Goal: Information Seeking & Learning: Learn about a topic

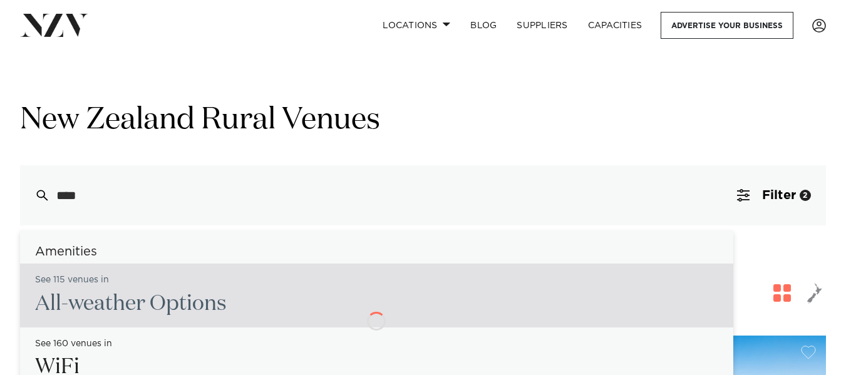
type input "*****"
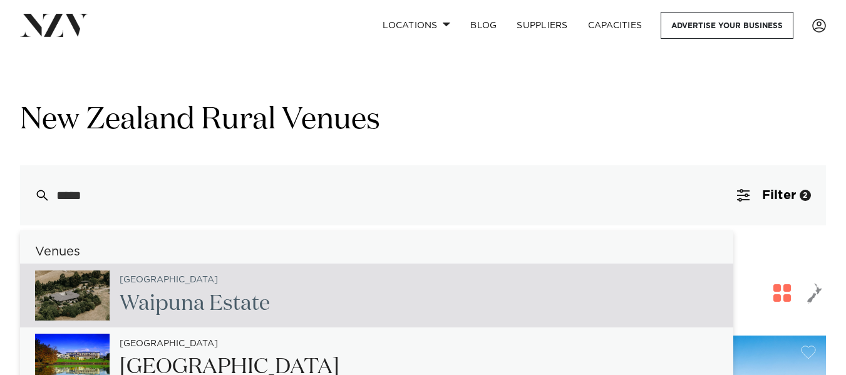
type input "**********"
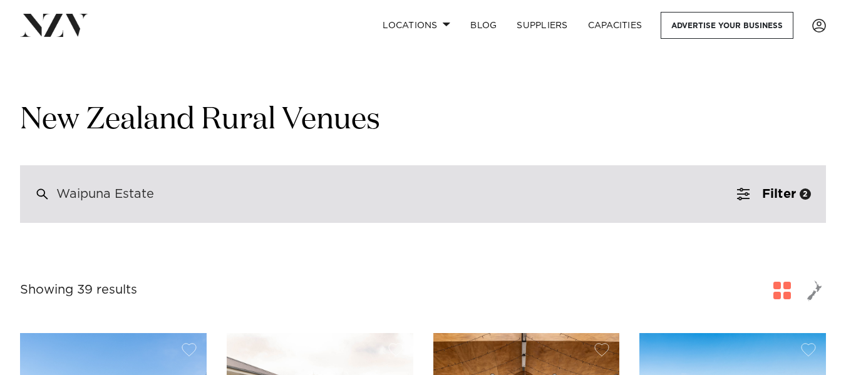
click at [168, 192] on div "Waipuna Estate" at bounding box center [423, 194] width 806 height 58
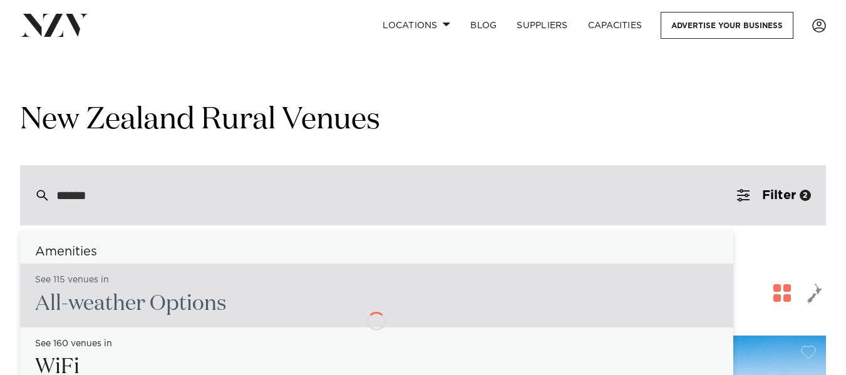
type input "*******"
type input "**********"
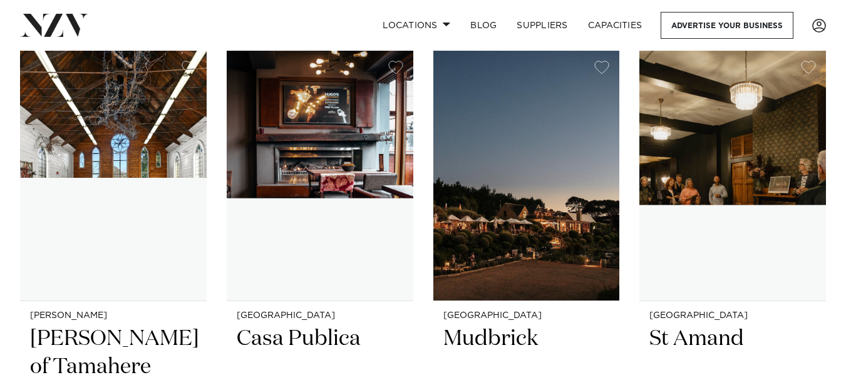
scroll to position [11796, 0]
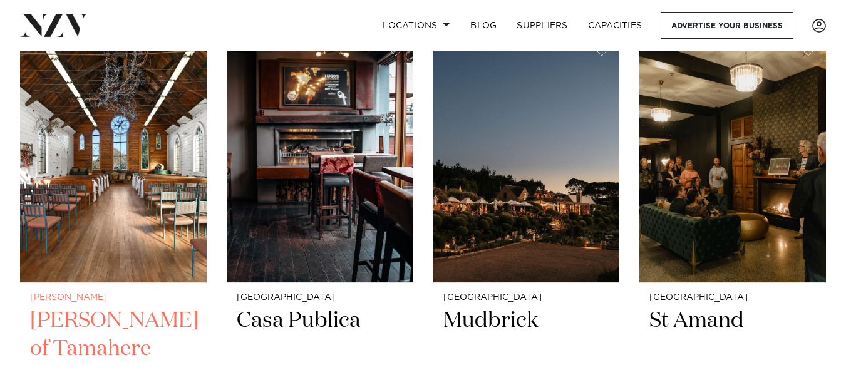
click at [84, 307] on h2 "[PERSON_NAME] of Tamahere" at bounding box center [113, 349] width 166 height 84
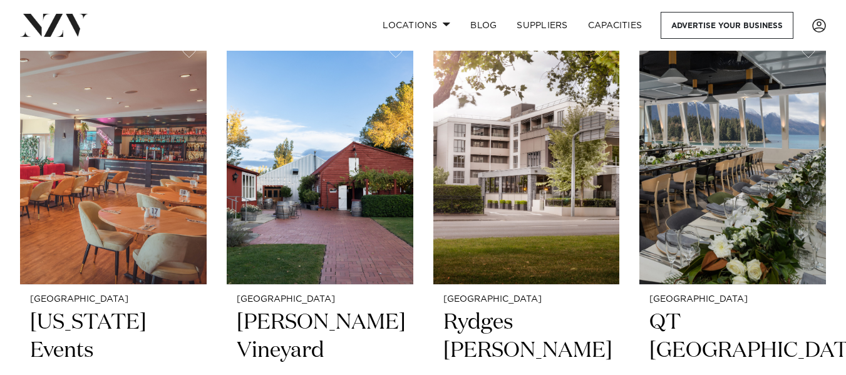
scroll to position [54, 0]
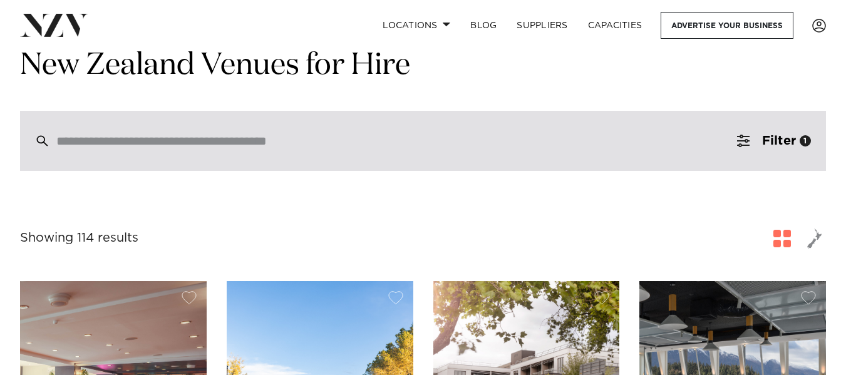
click at [236, 159] on div at bounding box center [423, 141] width 806 height 60
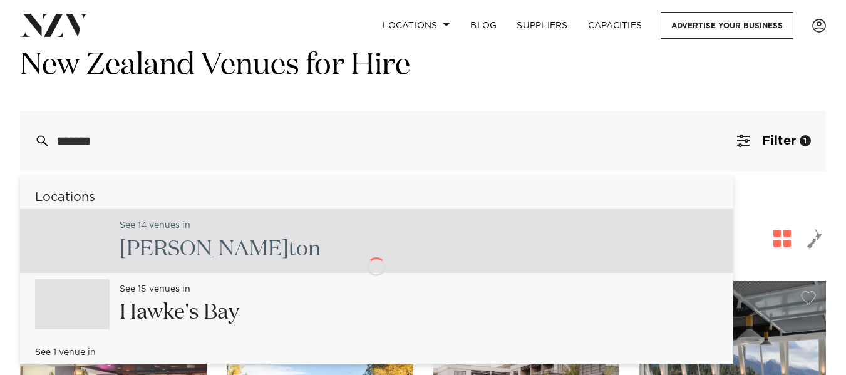
type input "********"
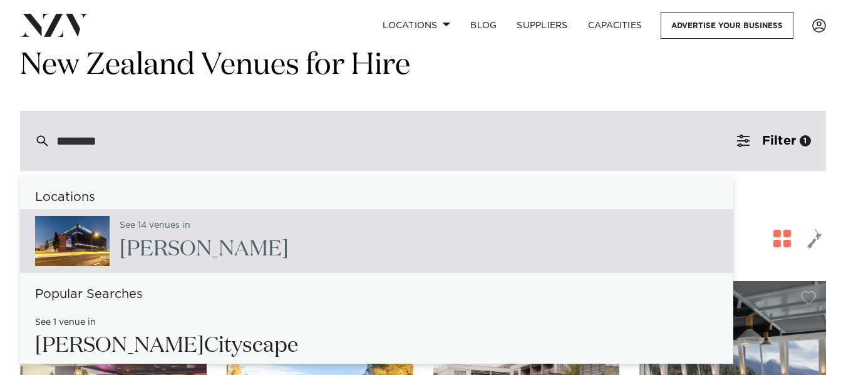
click at [186, 253] on span "[PERSON_NAME]" at bounding box center [204, 248] width 169 height 21
type input "**********"
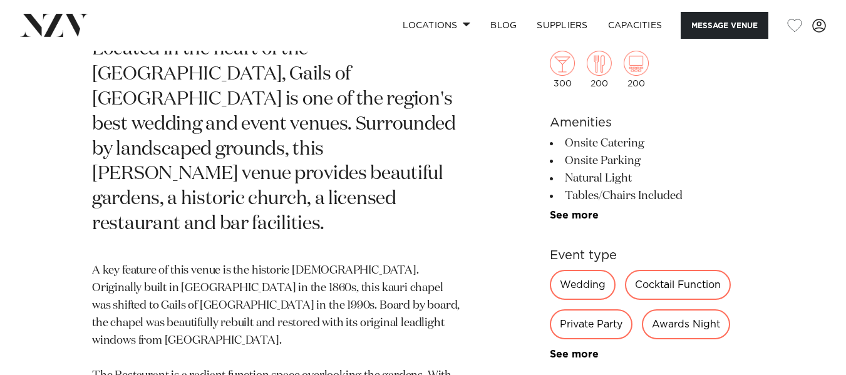
scroll to position [642, 0]
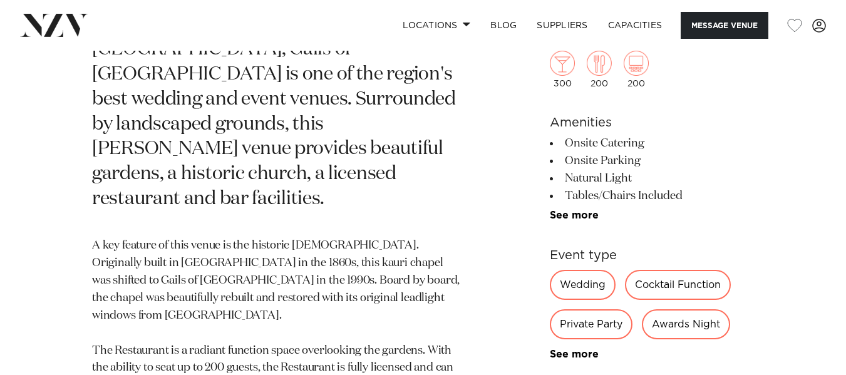
click at [577, 270] on div "Wedding" at bounding box center [583, 285] width 66 height 30
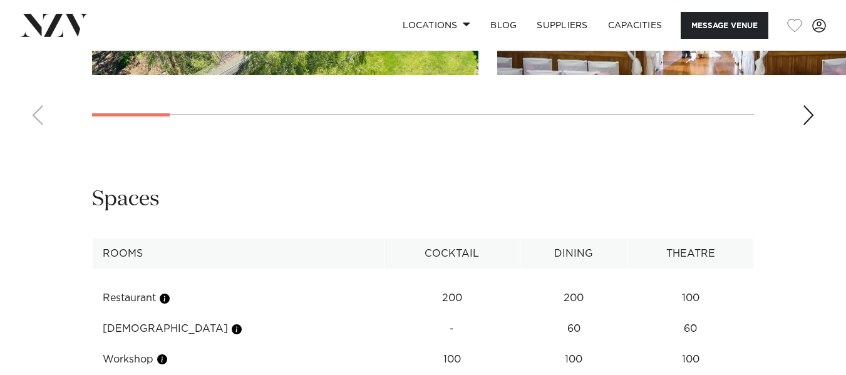
scroll to position [1566, 0]
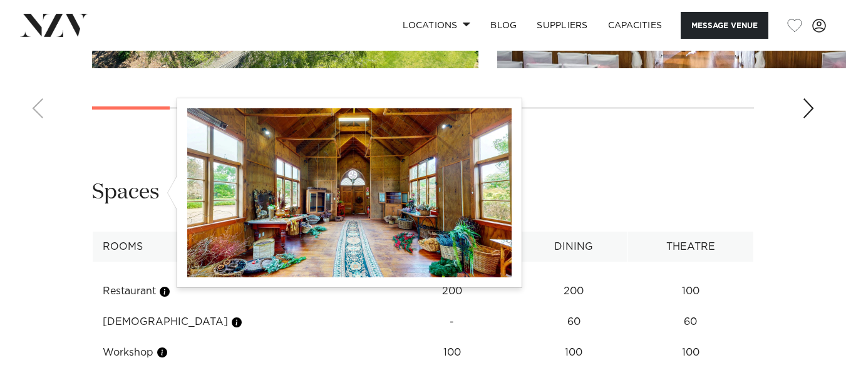
click at [164, 346] on button "button" at bounding box center [162, 352] width 13 height 13
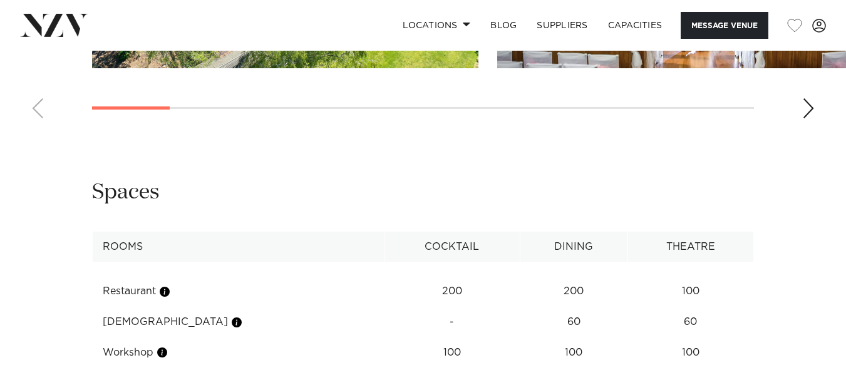
click at [171, 307] on td "Church" at bounding box center [239, 322] width 292 height 31
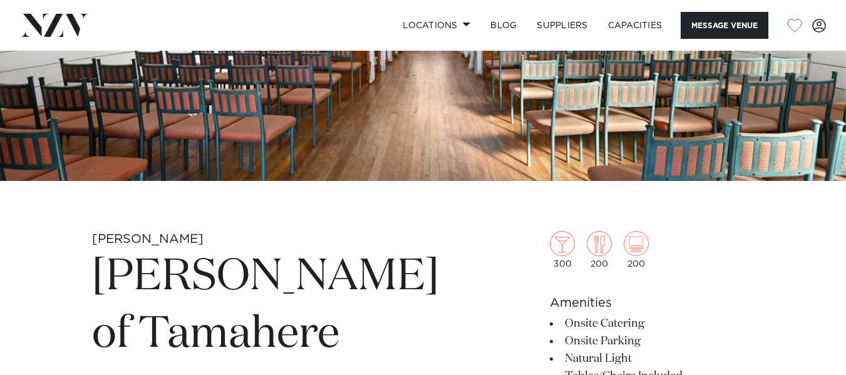
scroll to position [250, 0]
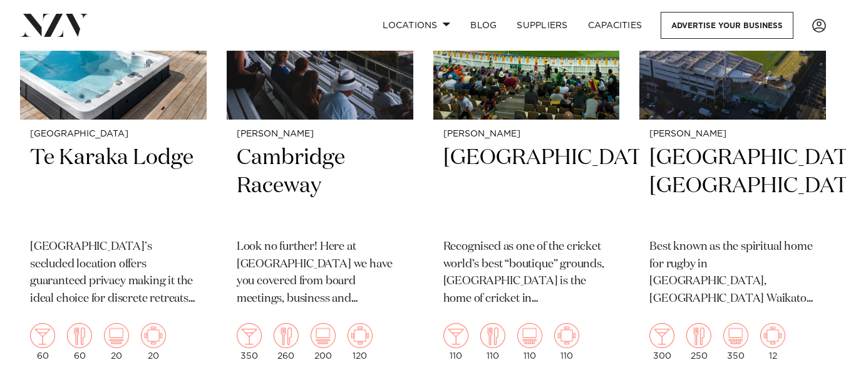
scroll to position [1713, 0]
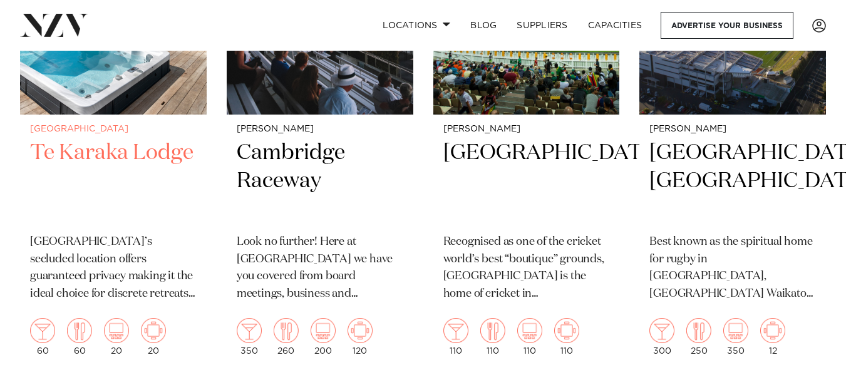
click at [109, 139] on h2 "Te Karaka Lodge" at bounding box center [113, 181] width 166 height 84
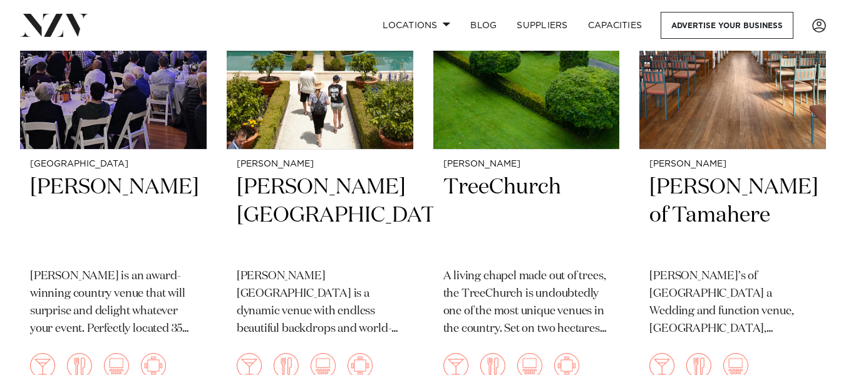
scroll to position [1132, 0]
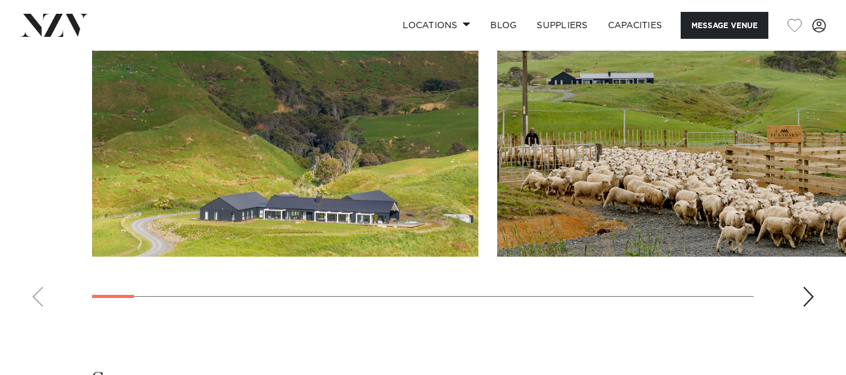
scroll to position [1402, 0]
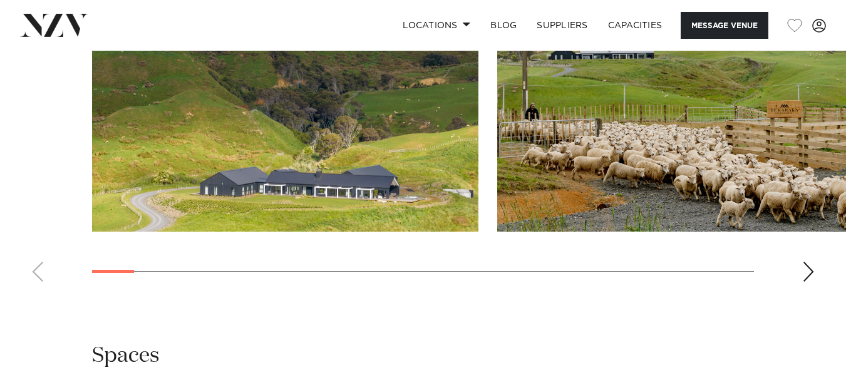
click at [797, 258] on swiper-container at bounding box center [423, 120] width 846 height 344
click at [807, 262] on div "Next slide" at bounding box center [808, 272] width 13 height 20
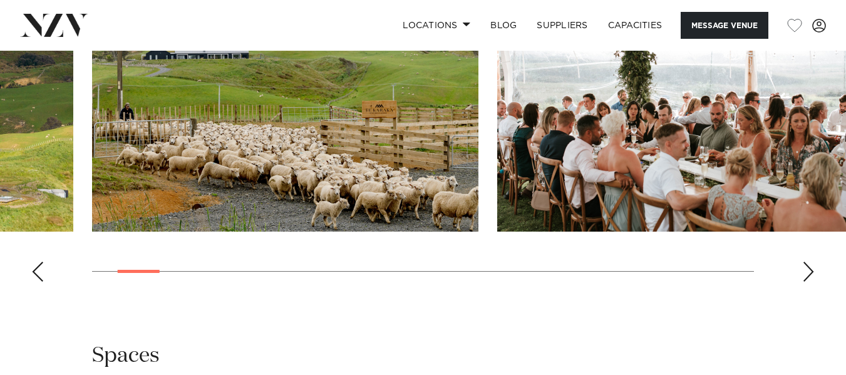
click at [807, 262] on div "Next slide" at bounding box center [808, 272] width 13 height 20
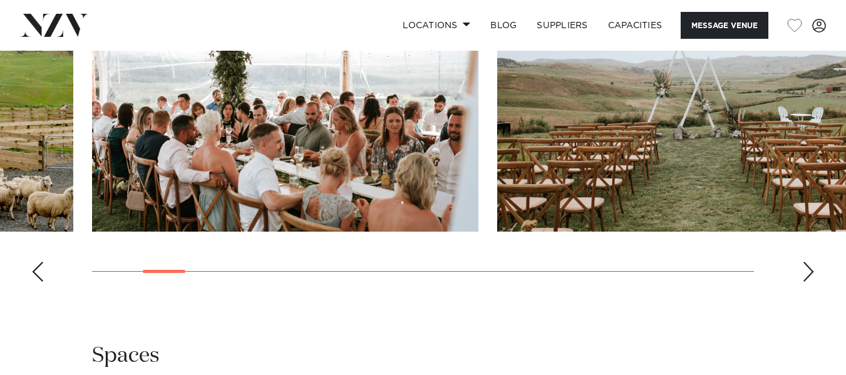
click at [807, 262] on div "Next slide" at bounding box center [808, 272] width 13 height 20
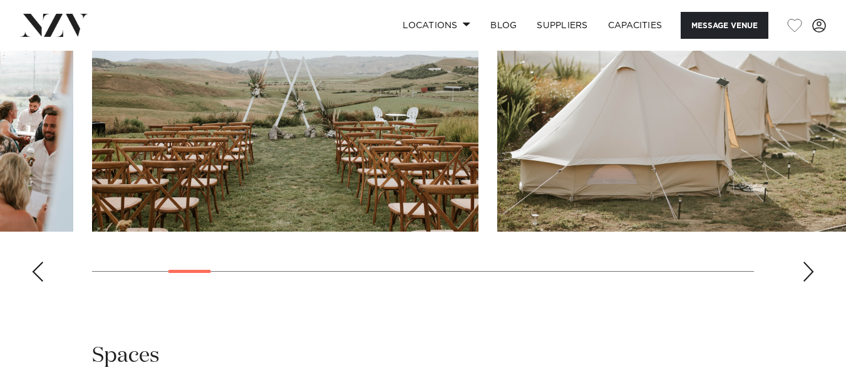
click at [807, 262] on div "Next slide" at bounding box center [808, 272] width 13 height 20
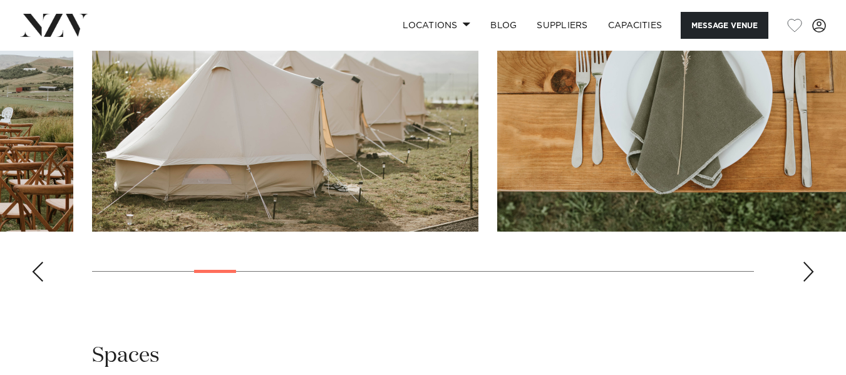
click at [807, 262] on div "Next slide" at bounding box center [808, 272] width 13 height 20
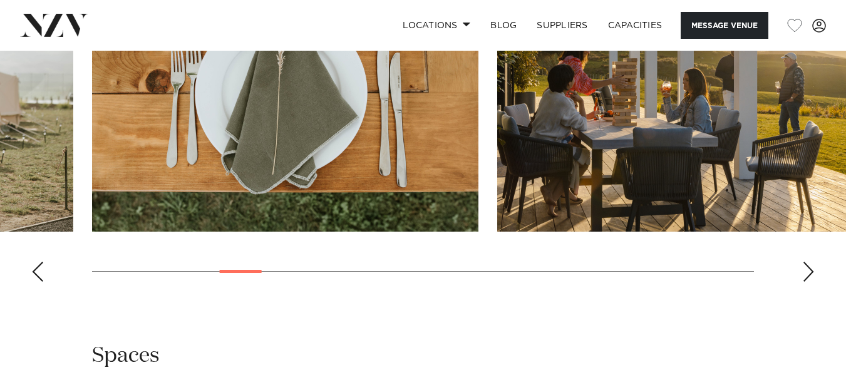
click at [807, 262] on div "Next slide" at bounding box center [808, 272] width 13 height 20
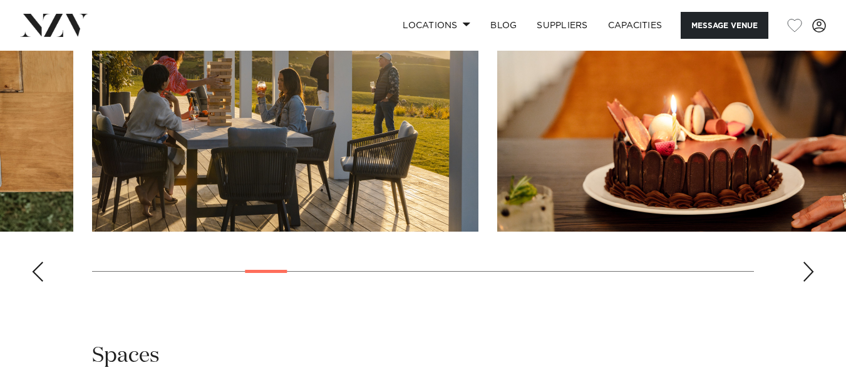
click at [807, 262] on div "Next slide" at bounding box center [808, 272] width 13 height 20
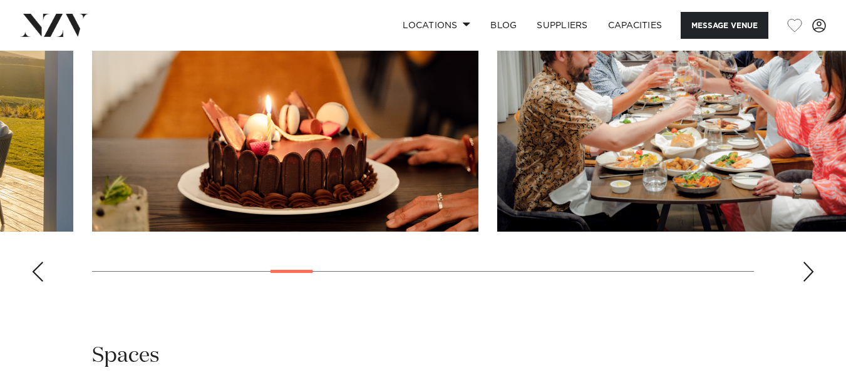
click at [807, 262] on div "Next slide" at bounding box center [808, 272] width 13 height 20
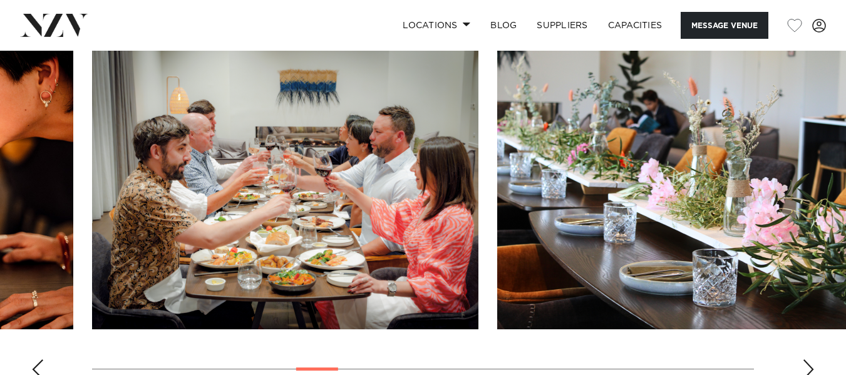
scroll to position [1294, 0]
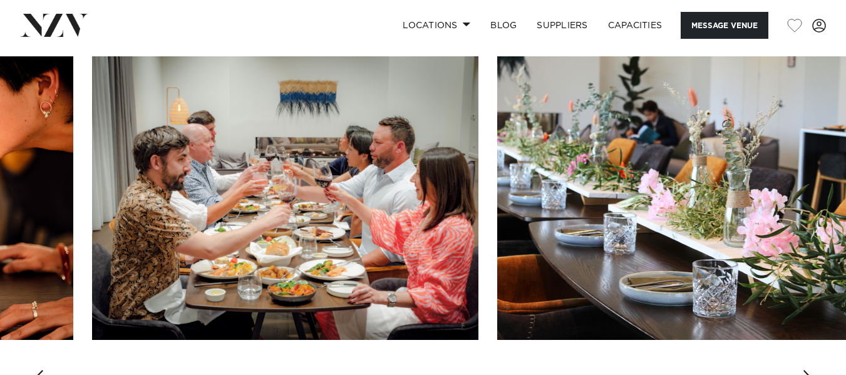
click at [805, 370] on div "Next slide" at bounding box center [808, 380] width 13 height 20
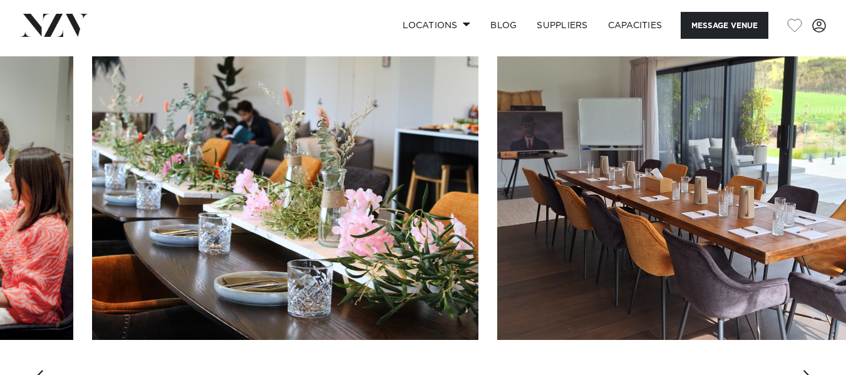
click at [805, 370] on div "Next slide" at bounding box center [808, 380] width 13 height 20
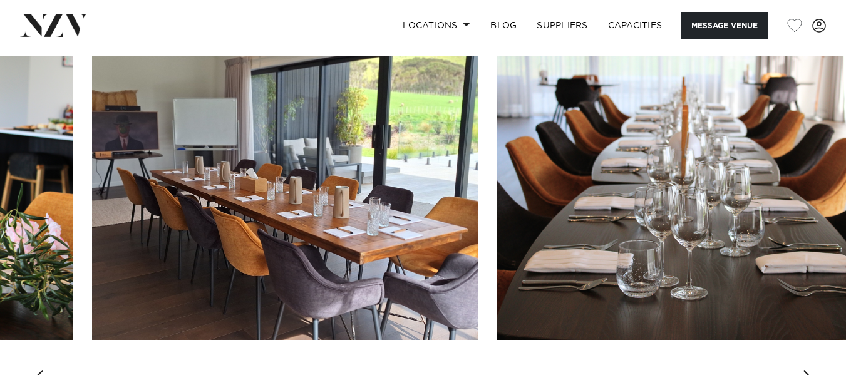
click at [805, 370] on div "Next slide" at bounding box center [808, 380] width 13 height 20
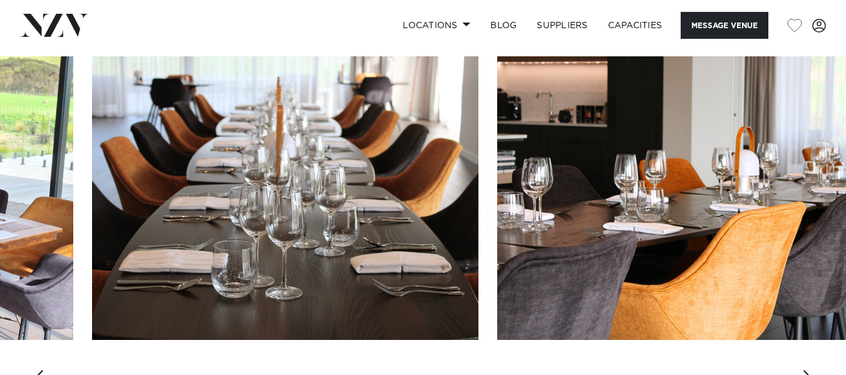
click at [805, 370] on div "Next slide" at bounding box center [808, 380] width 13 height 20
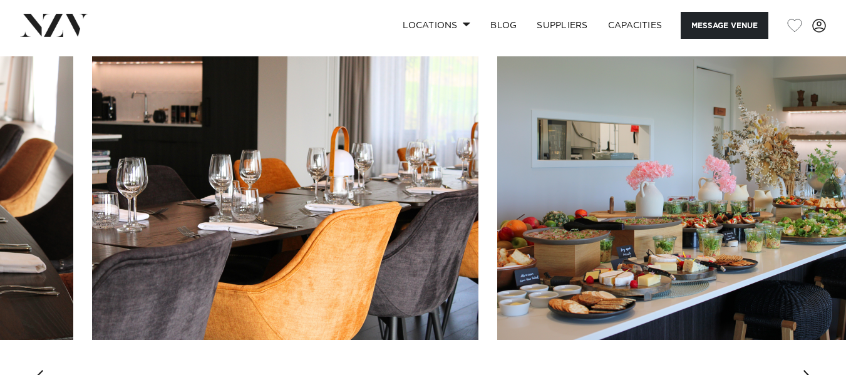
click at [805, 370] on div "Next slide" at bounding box center [808, 380] width 13 height 20
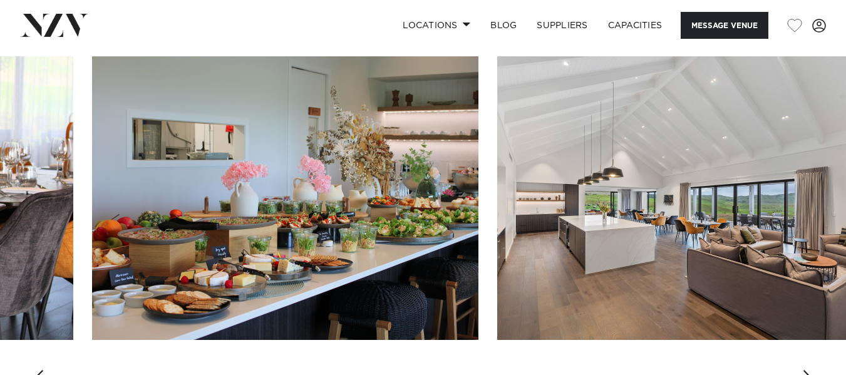
click at [805, 370] on div "Next slide" at bounding box center [808, 380] width 13 height 20
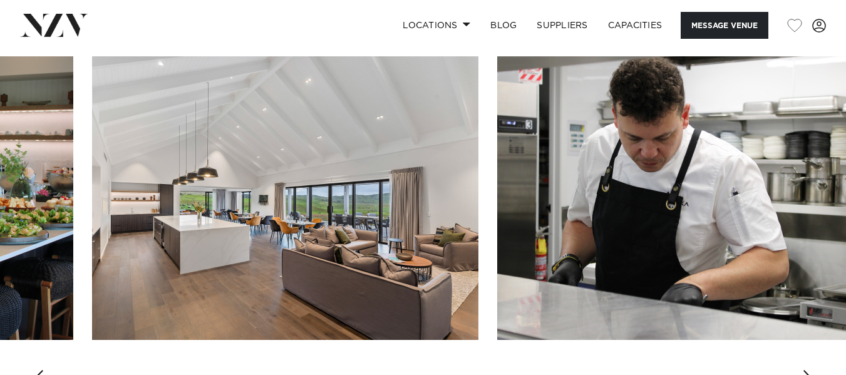
click at [805, 370] on div "Next slide" at bounding box center [808, 380] width 13 height 20
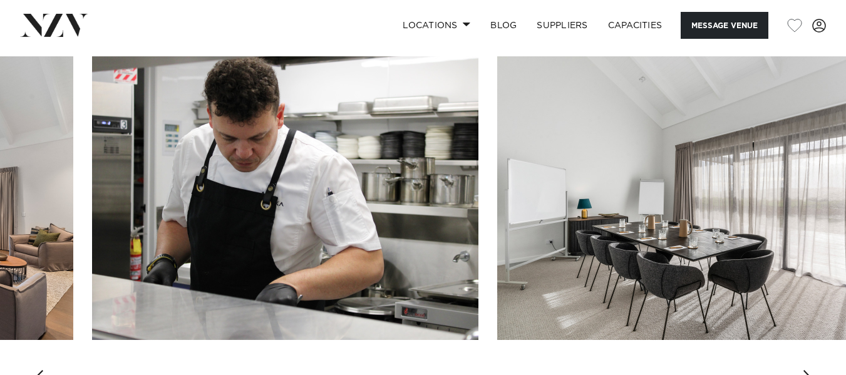
click at [805, 370] on div "Next slide" at bounding box center [808, 380] width 13 height 20
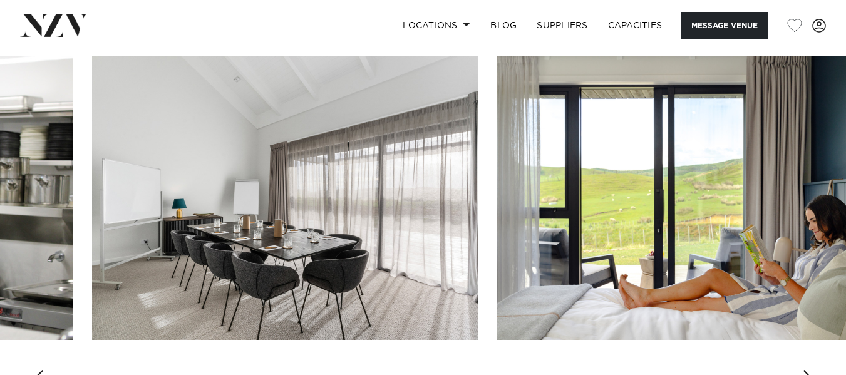
click at [805, 370] on div "Next slide" at bounding box center [808, 380] width 13 height 20
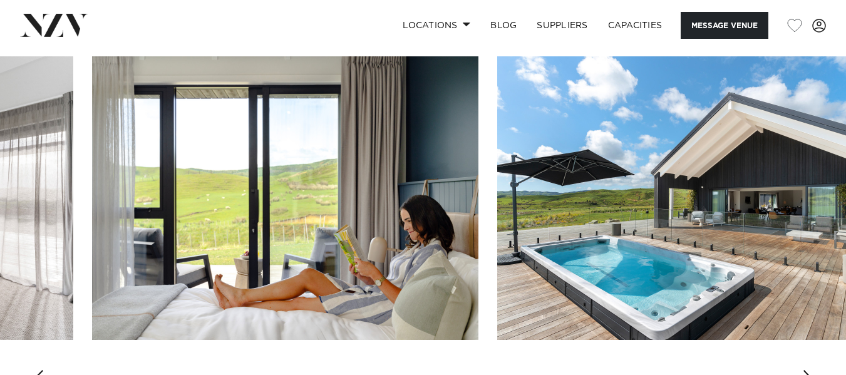
click at [805, 370] on div "Next slide" at bounding box center [808, 380] width 13 height 20
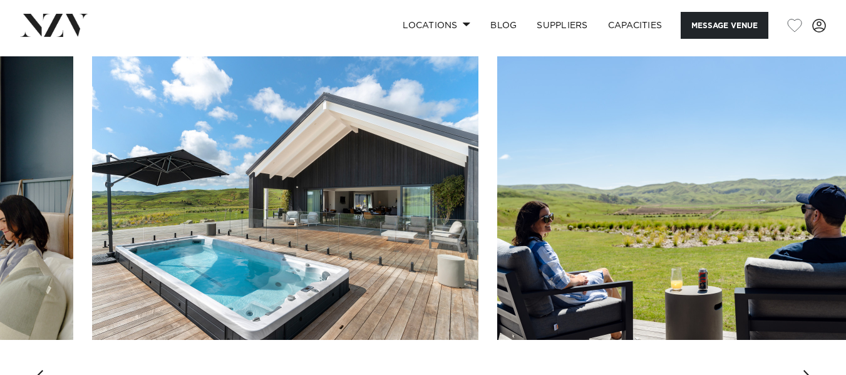
click at [805, 370] on div "Next slide" at bounding box center [808, 380] width 13 height 20
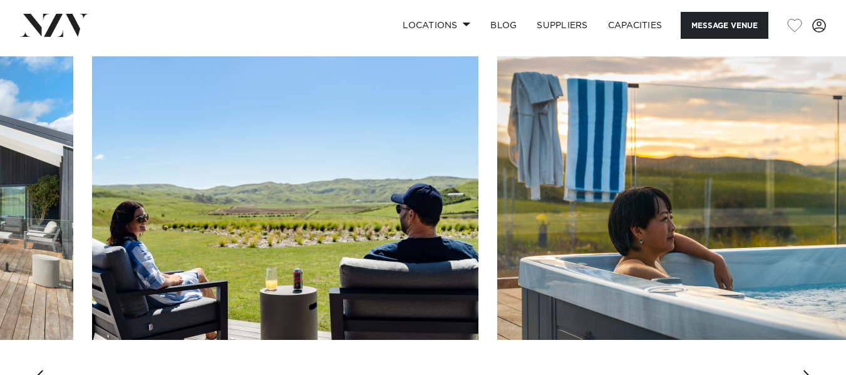
click at [805, 370] on div "Next slide" at bounding box center [808, 380] width 13 height 20
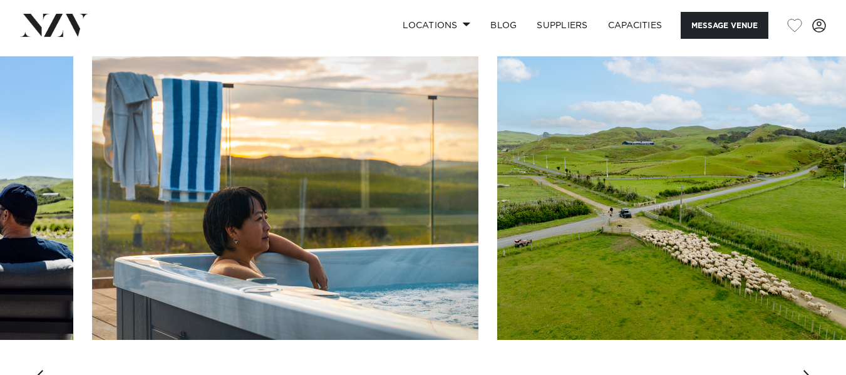
click at [805, 370] on div "Next slide" at bounding box center [808, 380] width 13 height 20
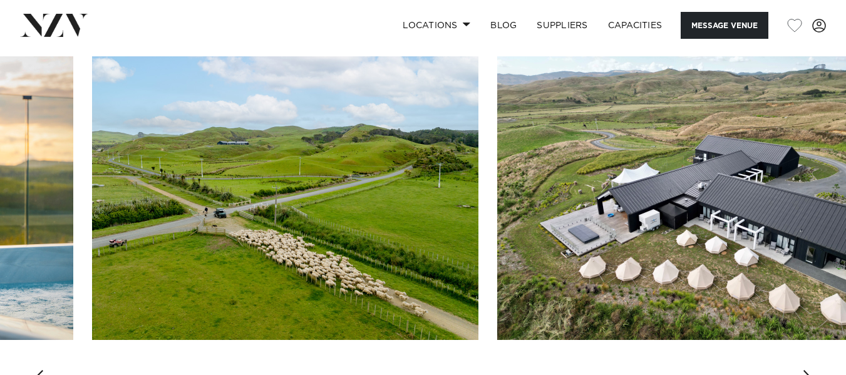
click at [805, 370] on div "Next slide" at bounding box center [808, 380] width 13 height 20
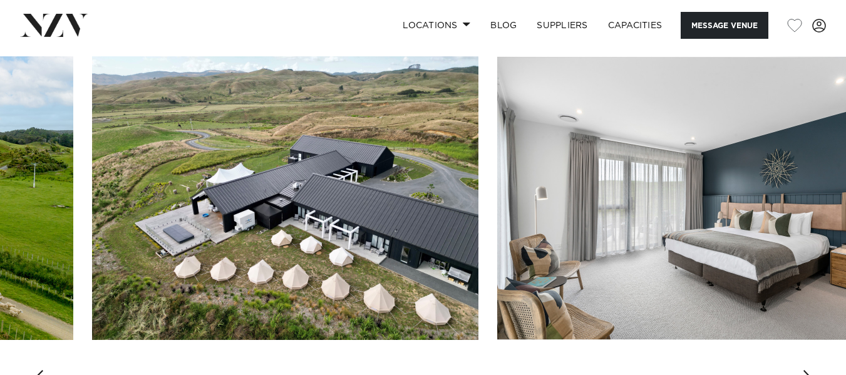
click at [805, 370] on div "Next slide" at bounding box center [808, 380] width 13 height 20
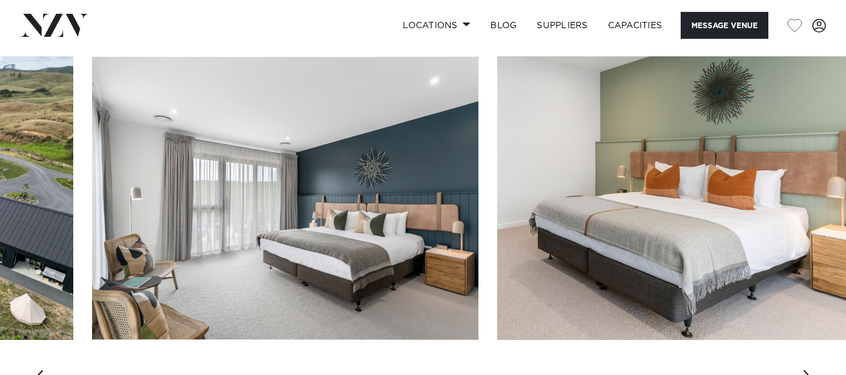
click at [805, 370] on div "Next slide" at bounding box center [808, 380] width 13 height 20
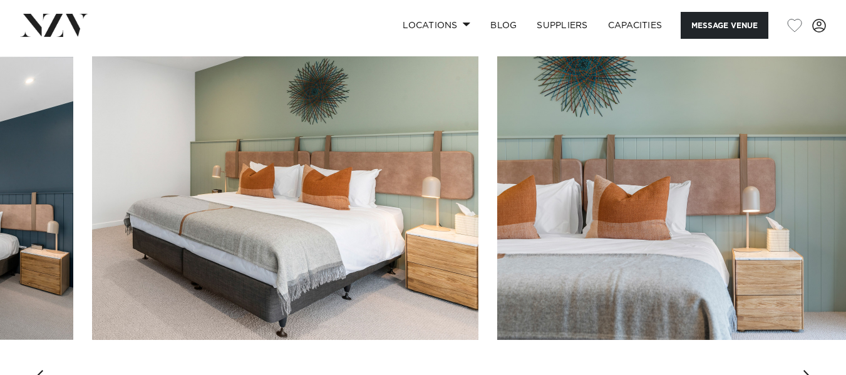
click at [805, 370] on div "Next slide" at bounding box center [808, 380] width 13 height 20
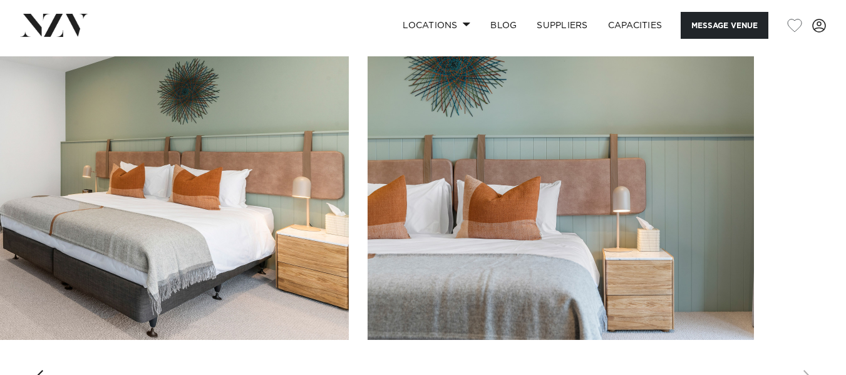
click at [805, 367] on swiper-container at bounding box center [423, 228] width 846 height 344
click at [619, 24] on link "Capacities" at bounding box center [635, 25] width 74 height 27
